Goal: Task Accomplishment & Management: Manage account settings

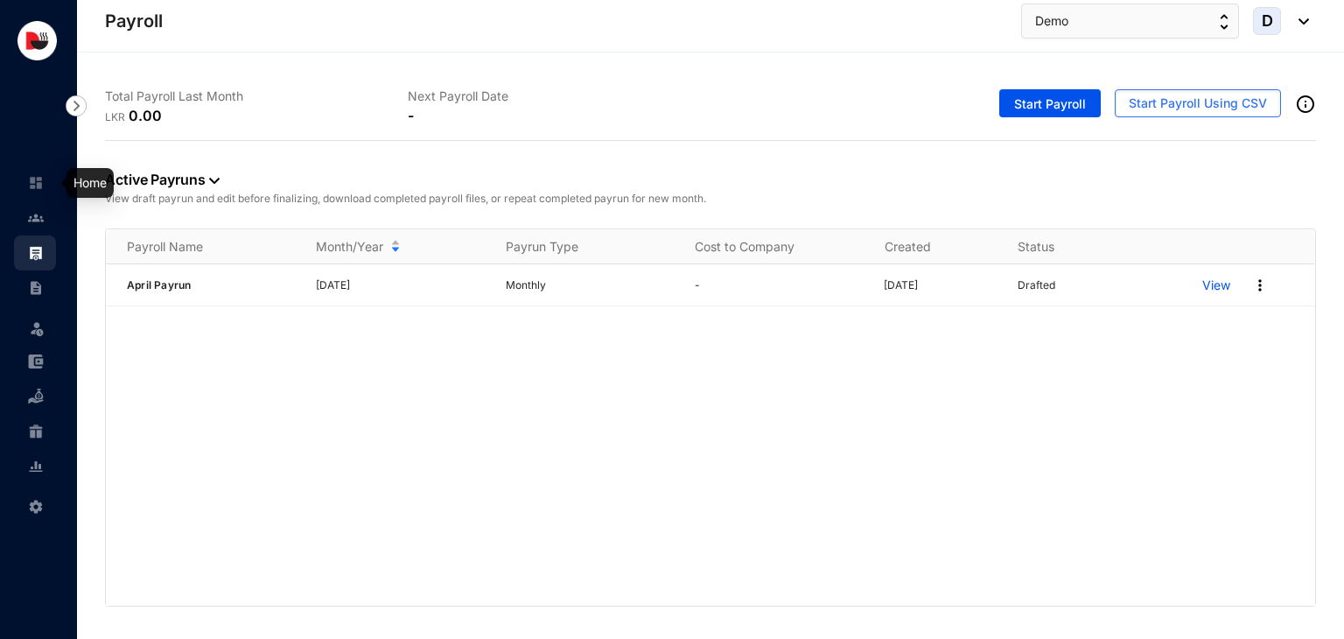
click at [41, 186] on img at bounding box center [36, 183] width 16 height 16
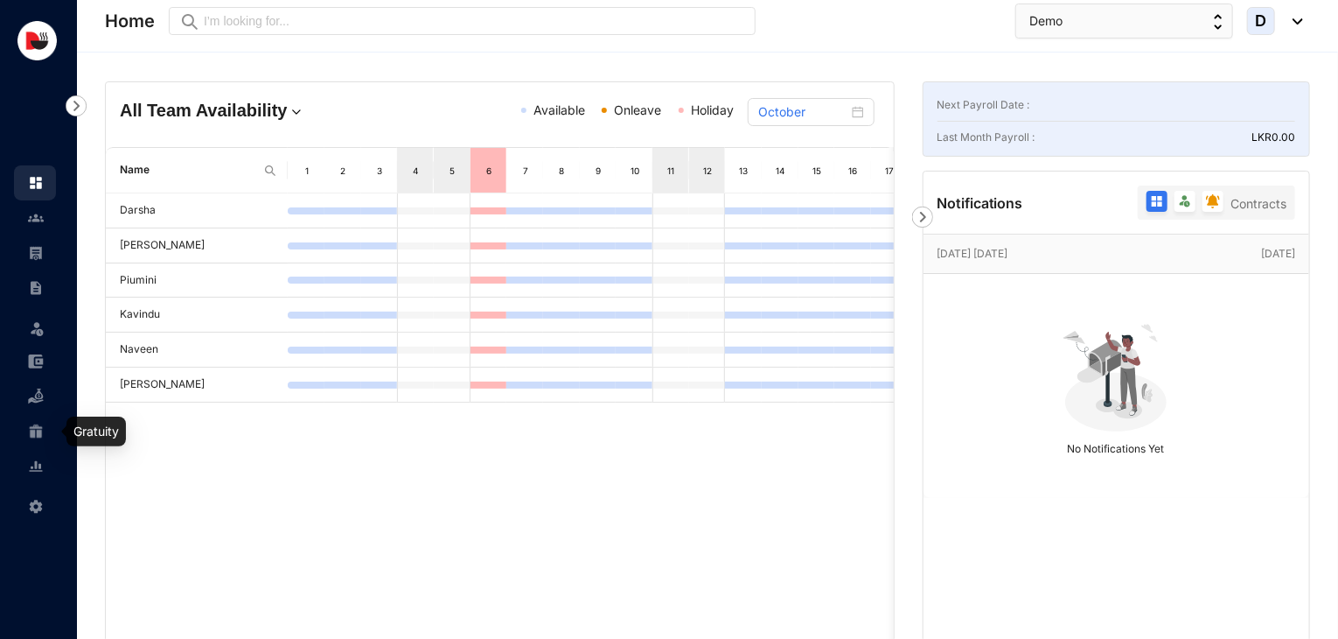
click at [40, 435] on img at bounding box center [36, 431] width 16 height 16
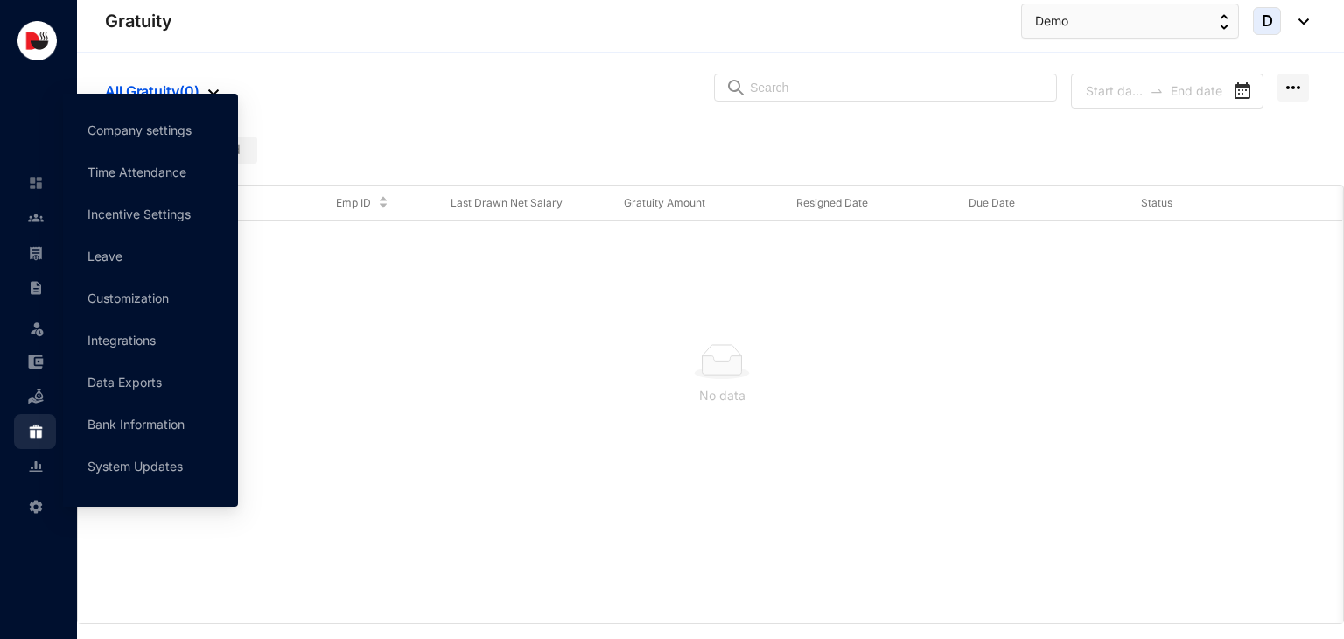
click at [41, 501] on img at bounding box center [36, 507] width 16 height 16
click at [133, 416] on link "Bank Information" at bounding box center [135, 423] width 97 height 15
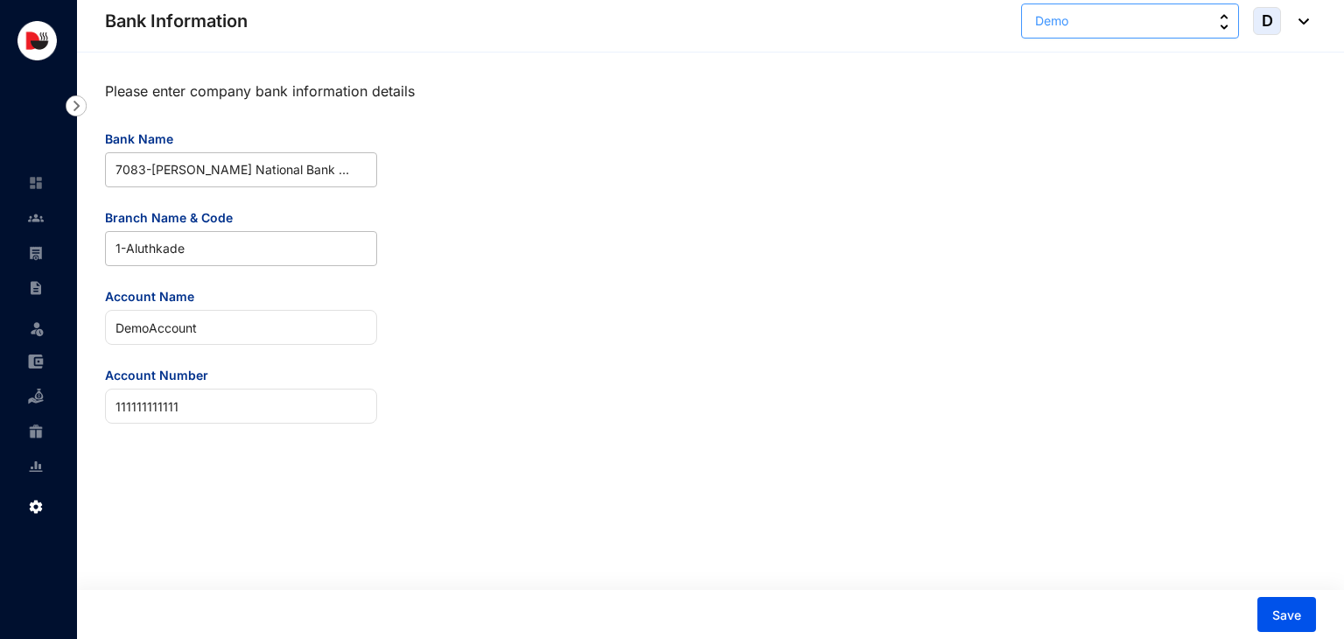
click at [1184, 28] on button "Demo" at bounding box center [1130, 20] width 218 height 35
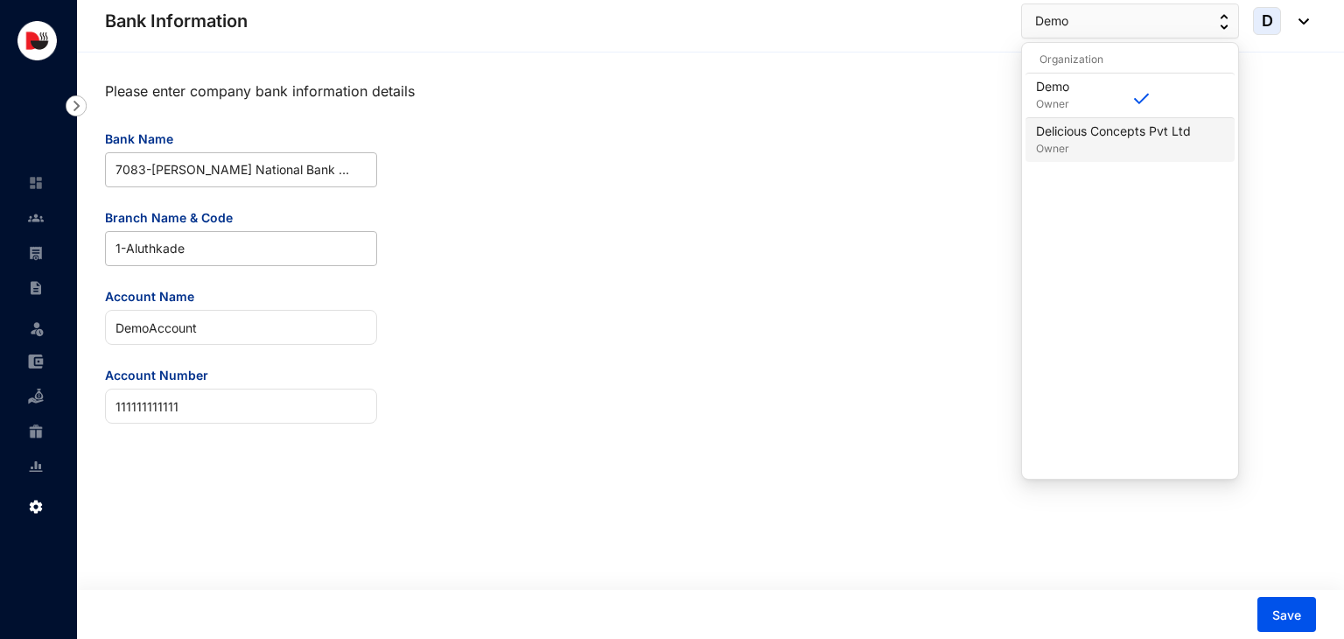
click at [1148, 131] on p "Delicious Concepts Pvt Ltd" at bounding box center [1113, 130] width 155 height 17
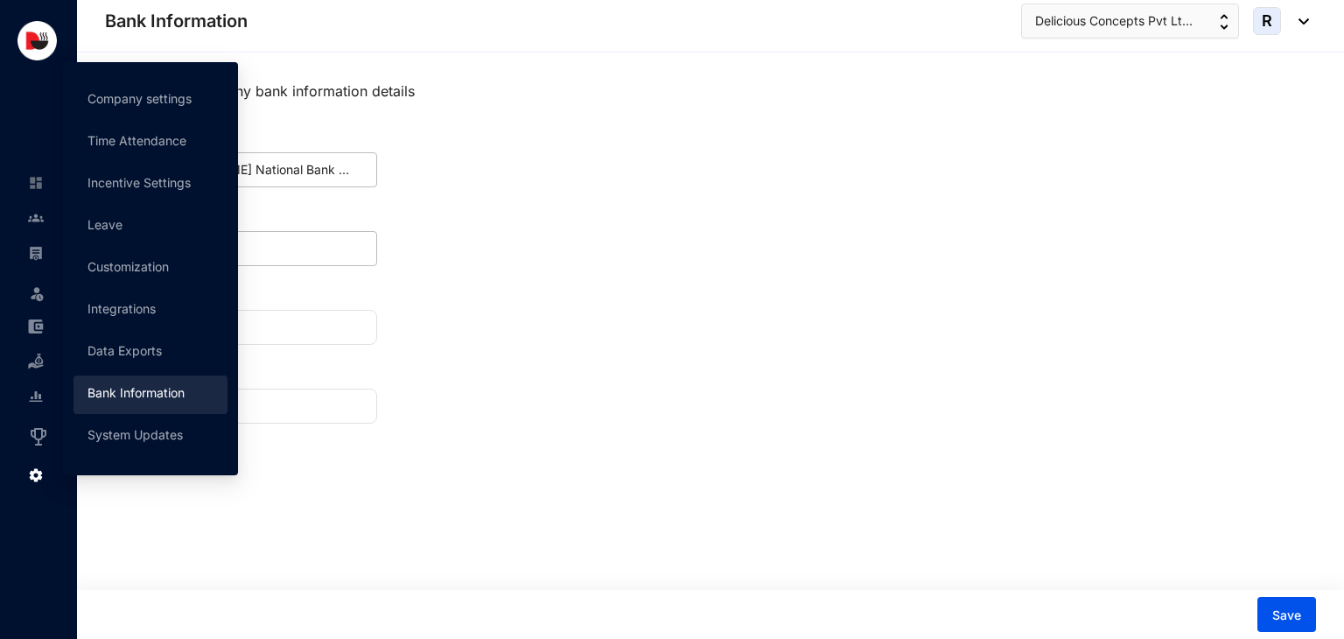
click at [42, 478] on img at bounding box center [36, 475] width 16 height 16
click at [119, 391] on link "Bank Information" at bounding box center [135, 392] width 97 height 15
click at [137, 106] on link "Company settings" at bounding box center [139, 98] width 104 height 15
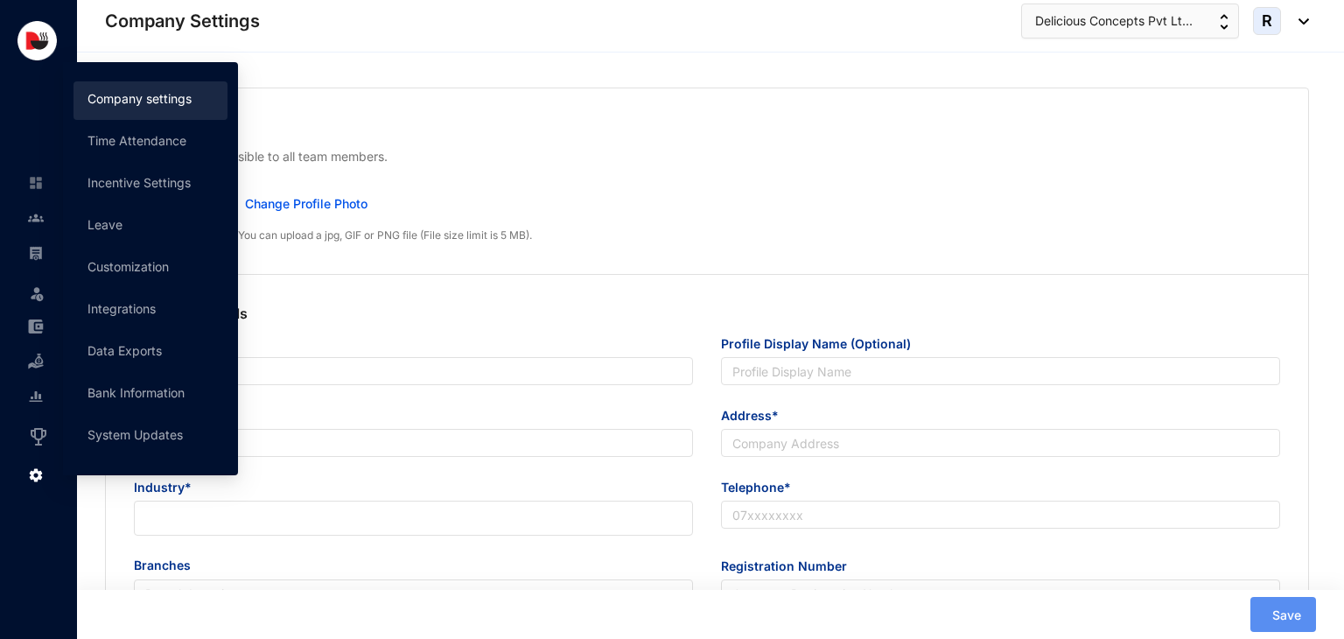
click at [132, 382] on div "Company Name*" at bounding box center [413, 370] width 587 height 72
click at [136, 394] on div "Company Name*" at bounding box center [413, 370] width 587 height 72
type input "Delicious Concepts (Pvt) Ltd"
type input "Delicious Concepts Pvt Ltd"
type input "[EMAIL_ADDRESS][DOMAIN_NAME]"
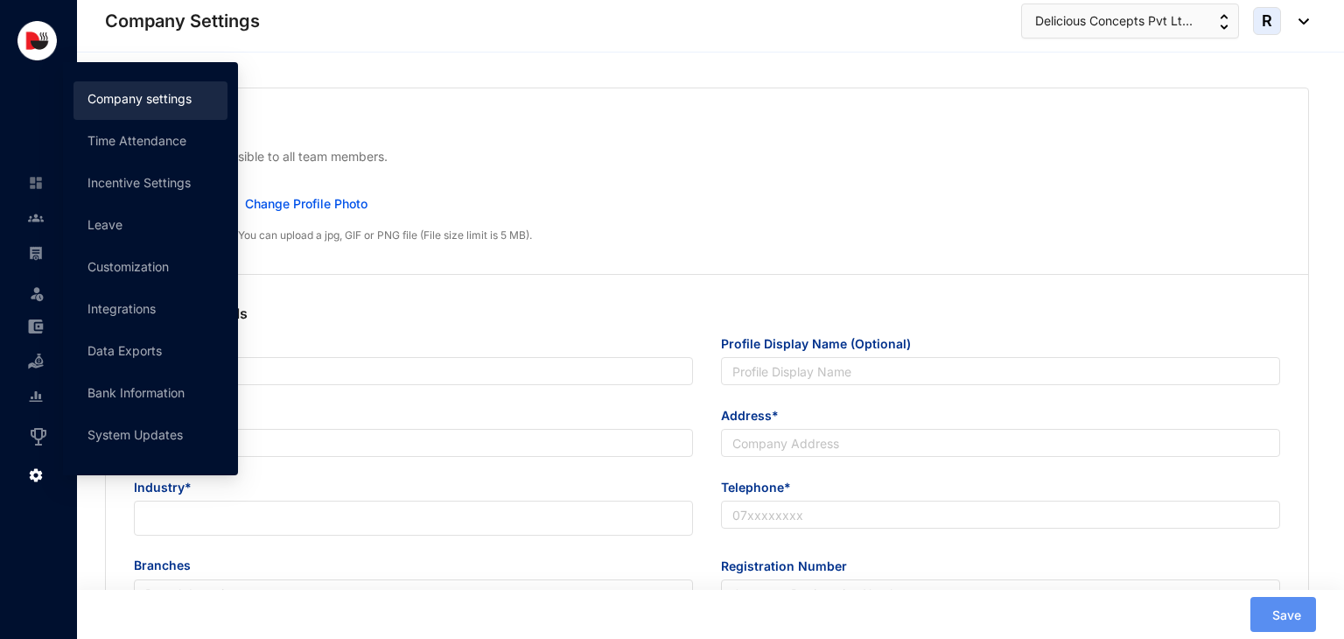
type input "[STREET_ADDRESS]"
type input "0112550055"
type input "P V 00253300"
type input "B"
type input "53083"
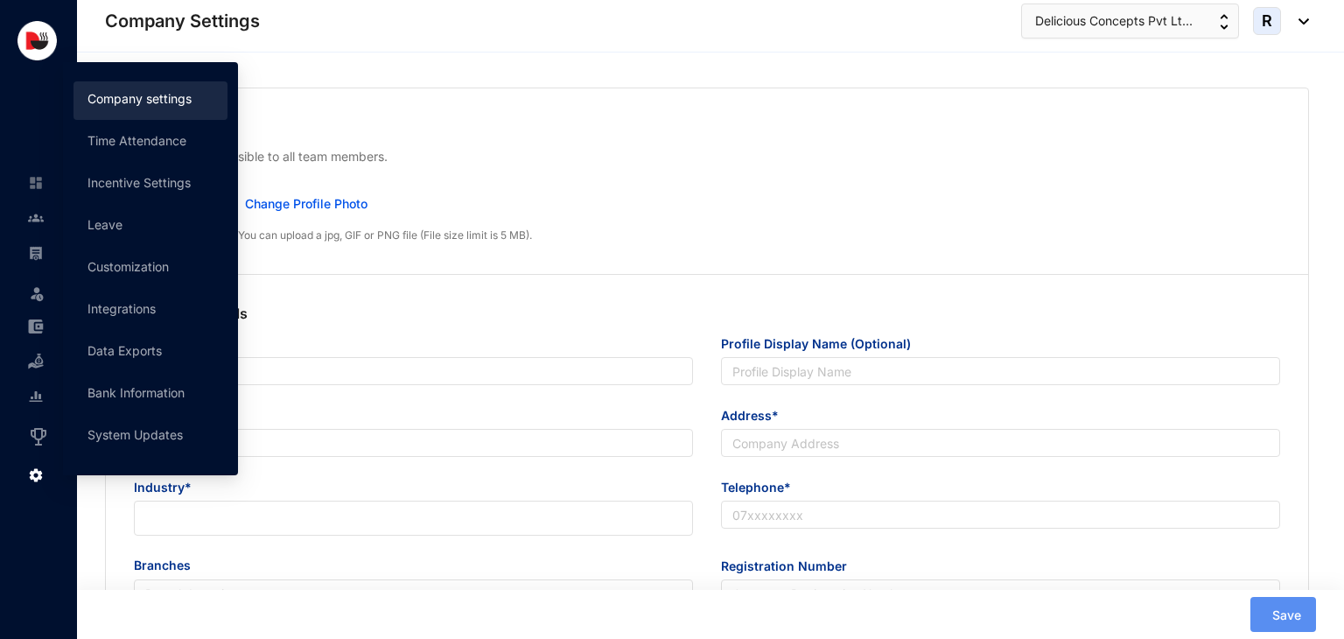
type input "53083"
type input "9"
type input "30"
radio input "true"
checkbox input "true"
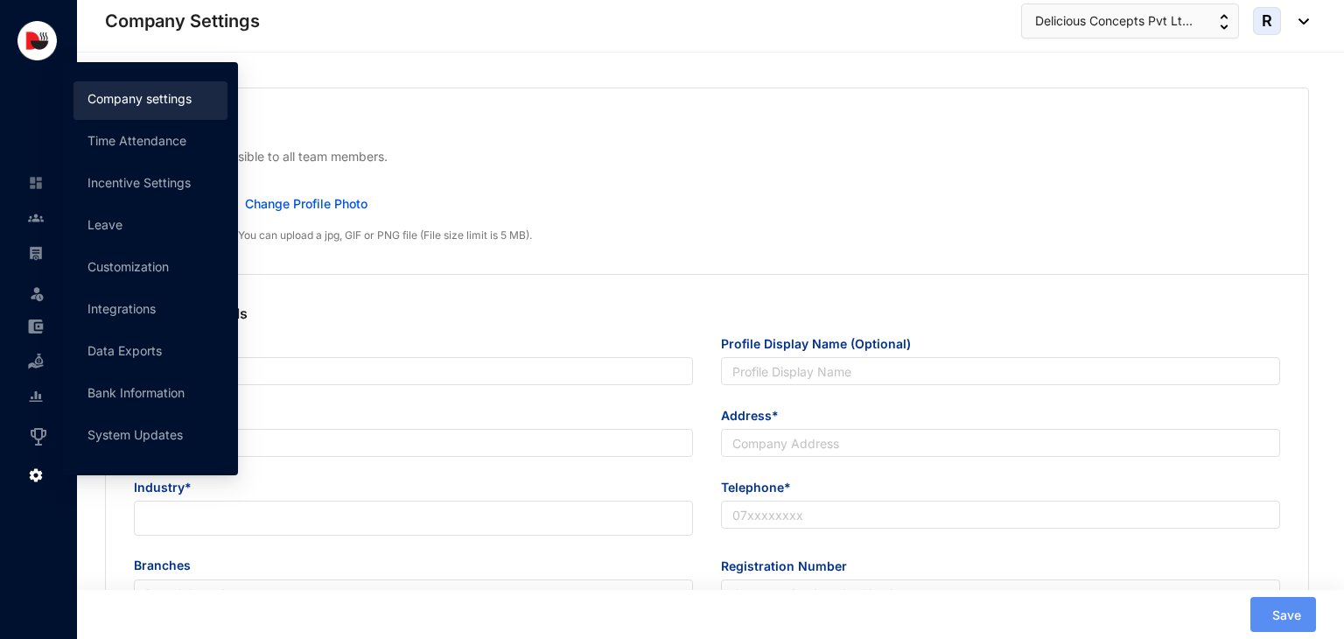
checkbox input "true"
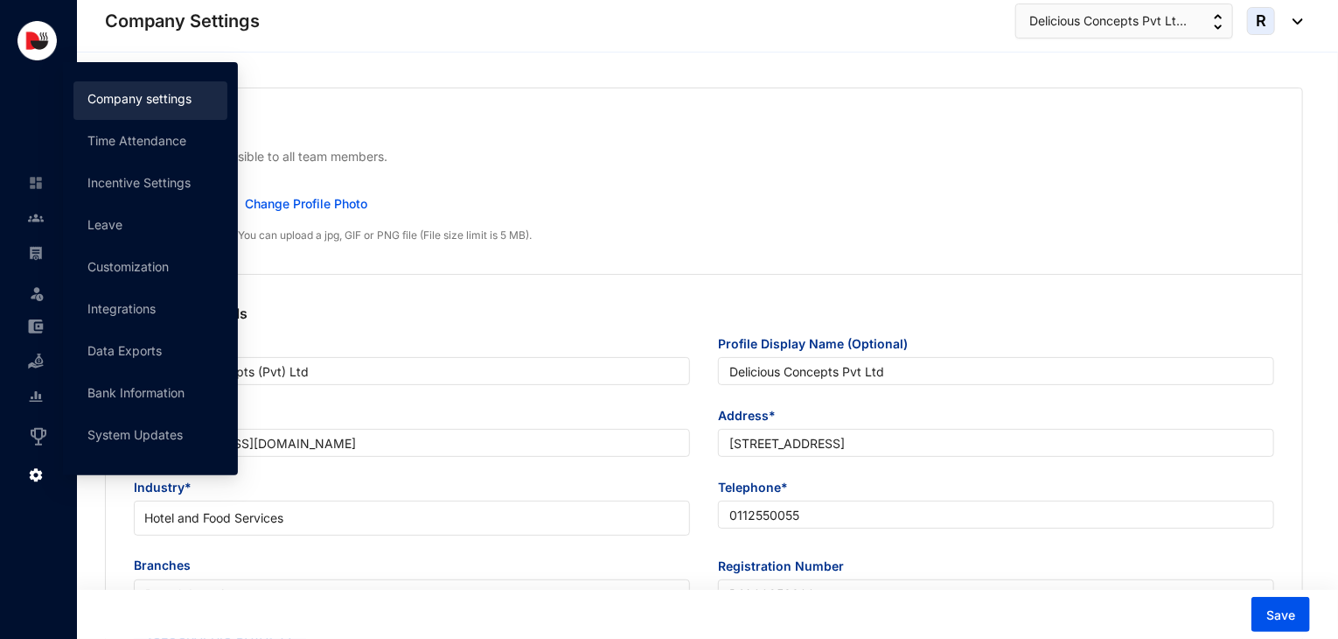
click at [39, 484] on span at bounding box center [36, 473] width 16 height 35
click at [115, 393] on link "Bank Information" at bounding box center [135, 392] width 97 height 15
